Goal: Find specific page/section: Find specific page/section

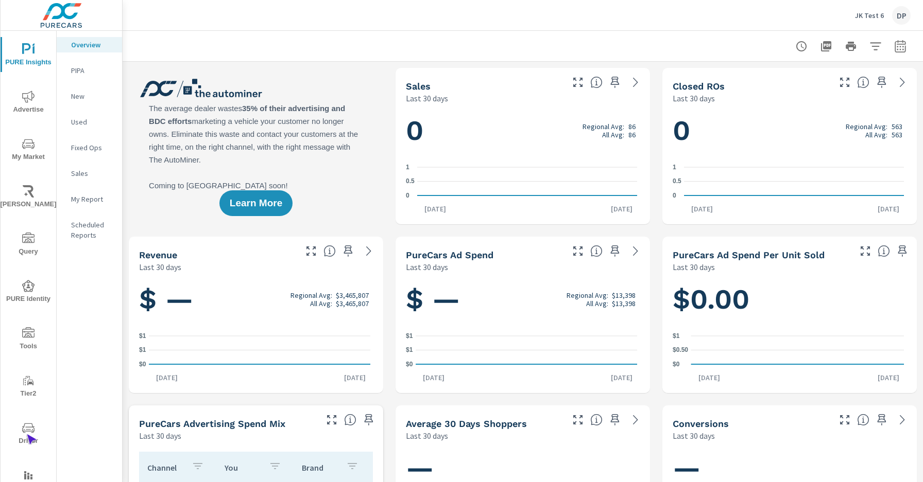
click at [26, 435] on span "Driver" at bounding box center [28, 434] width 49 height 25
